Goal: Transaction & Acquisition: Obtain resource

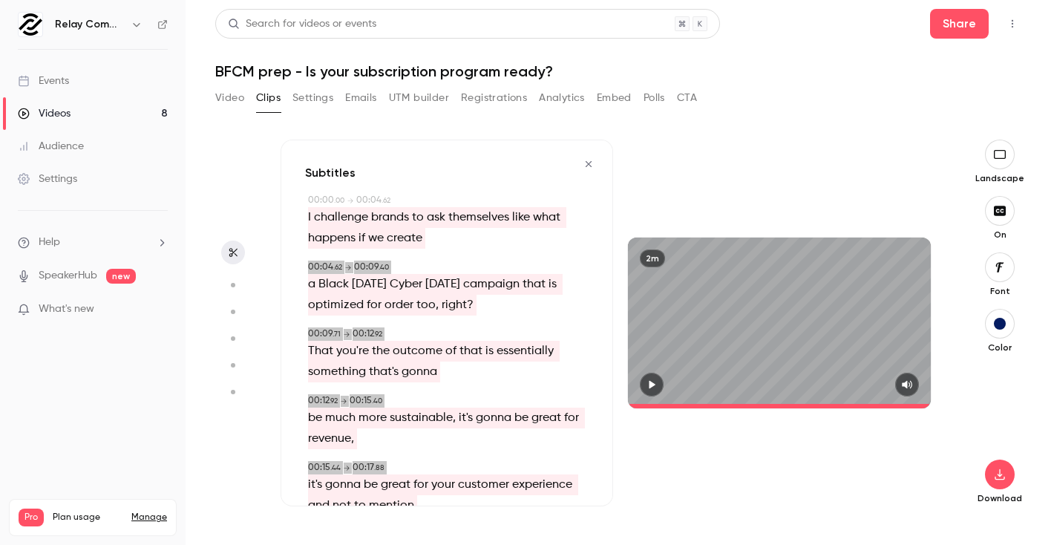
scroll to position [2887, 0]
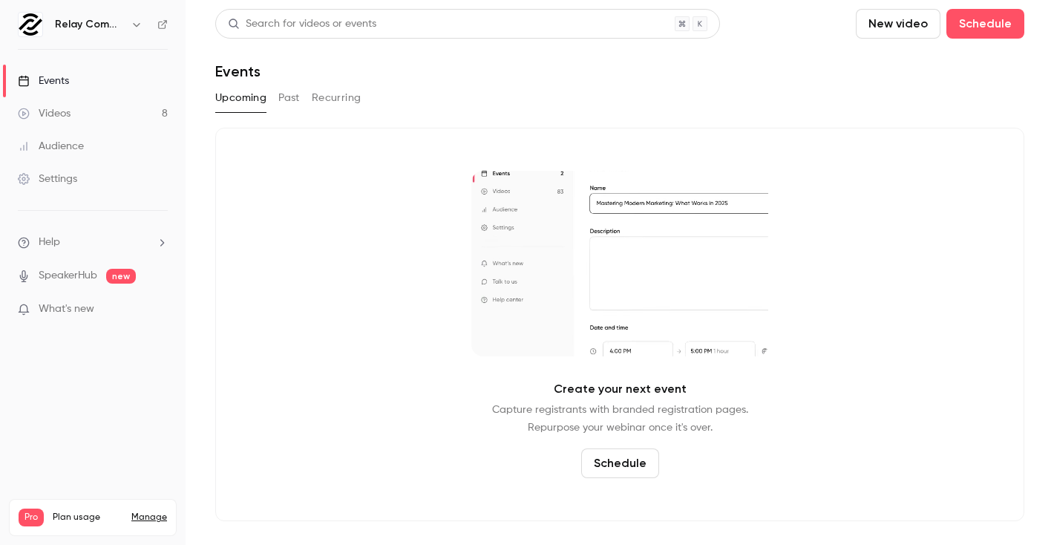
click at [306, 96] on div "Upcoming Past Recurring" at bounding box center [619, 98] width 809 height 24
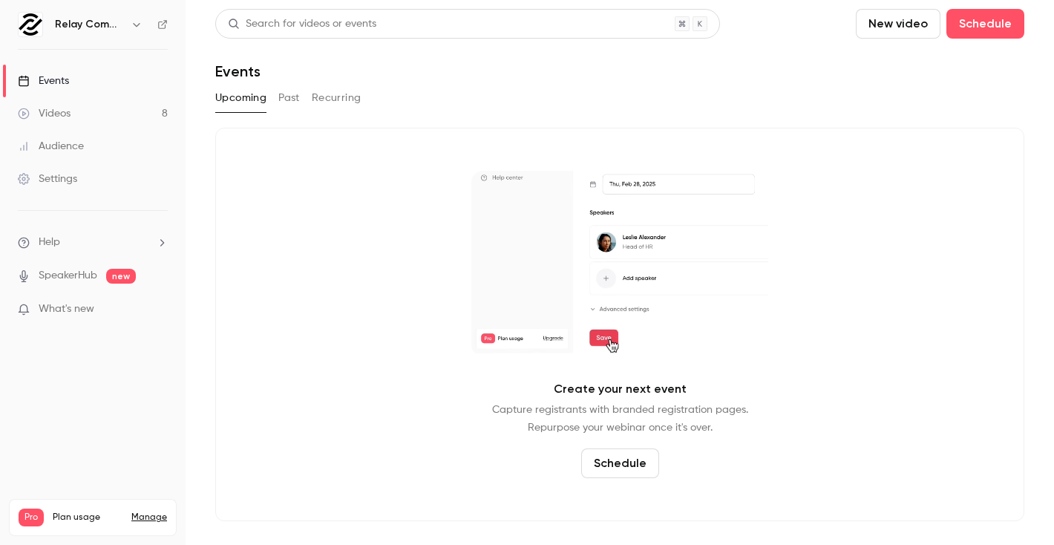
click at [292, 96] on button "Past" at bounding box center [289, 98] width 22 height 24
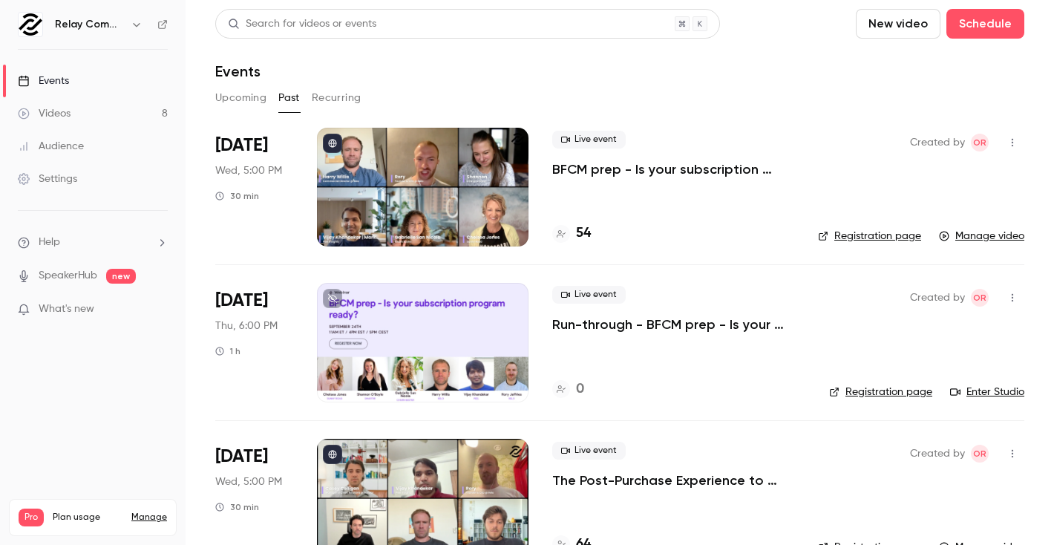
click at [448, 180] on div at bounding box center [423, 187] width 212 height 119
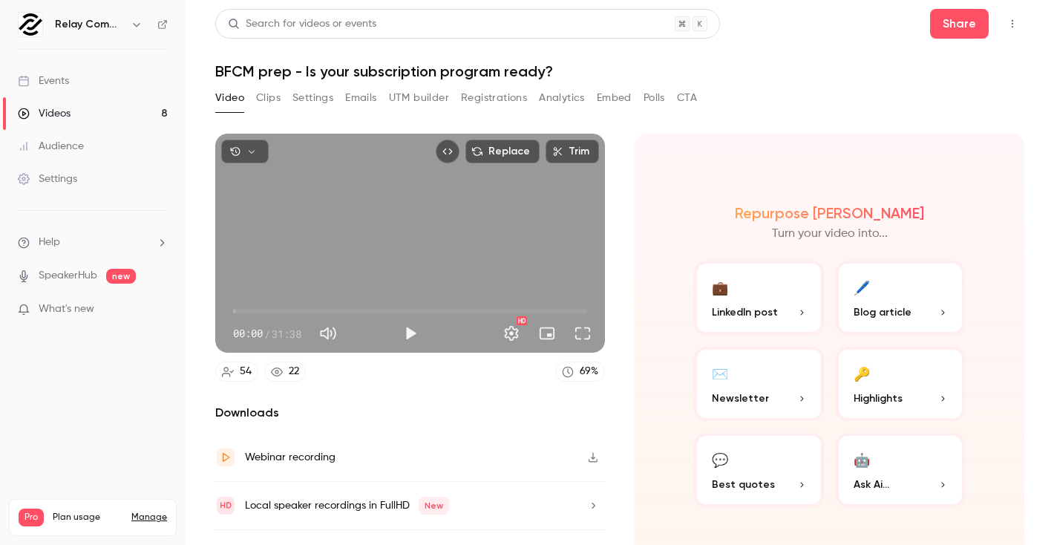
click at [622, 102] on button "Embed" at bounding box center [614, 98] width 35 height 24
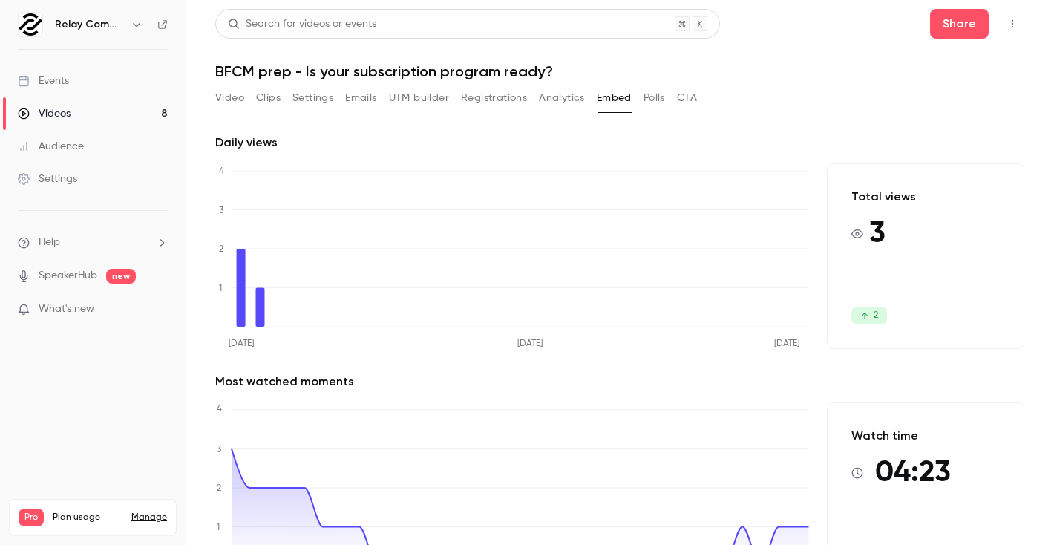
click at [231, 102] on button "Video" at bounding box center [229, 98] width 29 height 24
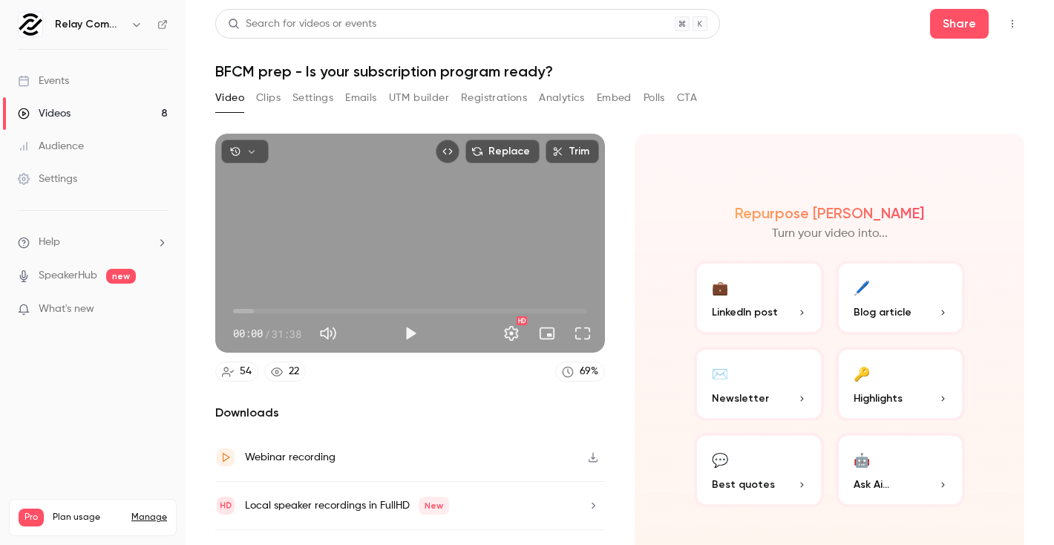
click at [448, 154] on icon "Embed video" at bounding box center [447, 151] width 10 height 10
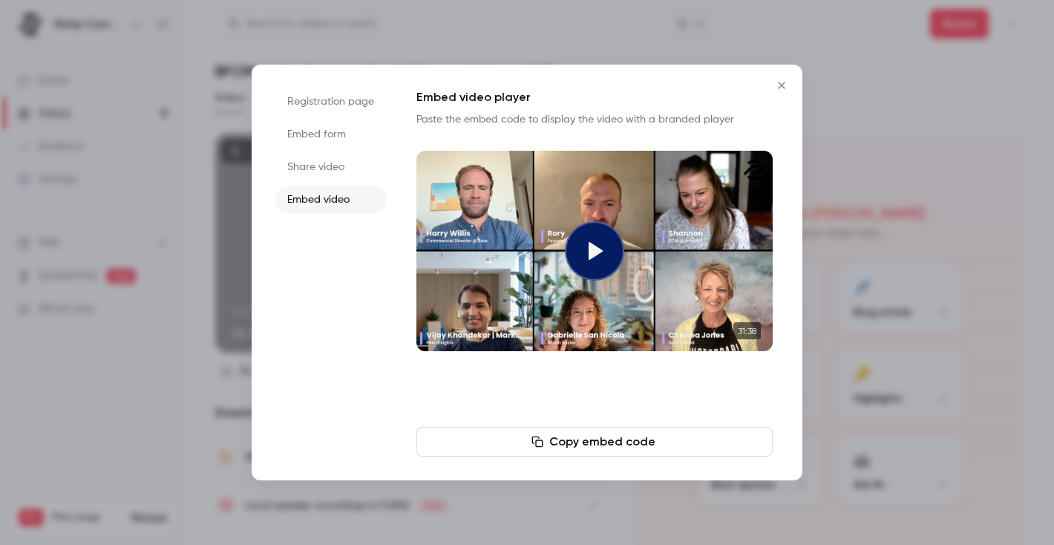
click at [511, 439] on button "Copy embed code" at bounding box center [594, 442] width 356 height 30
click at [599, 428] on button "Copy embed code" at bounding box center [594, 442] width 356 height 30
click at [782, 84] on icon "Close" at bounding box center [781, 85] width 7 height 7
